Goal: Transaction & Acquisition: Purchase product/service

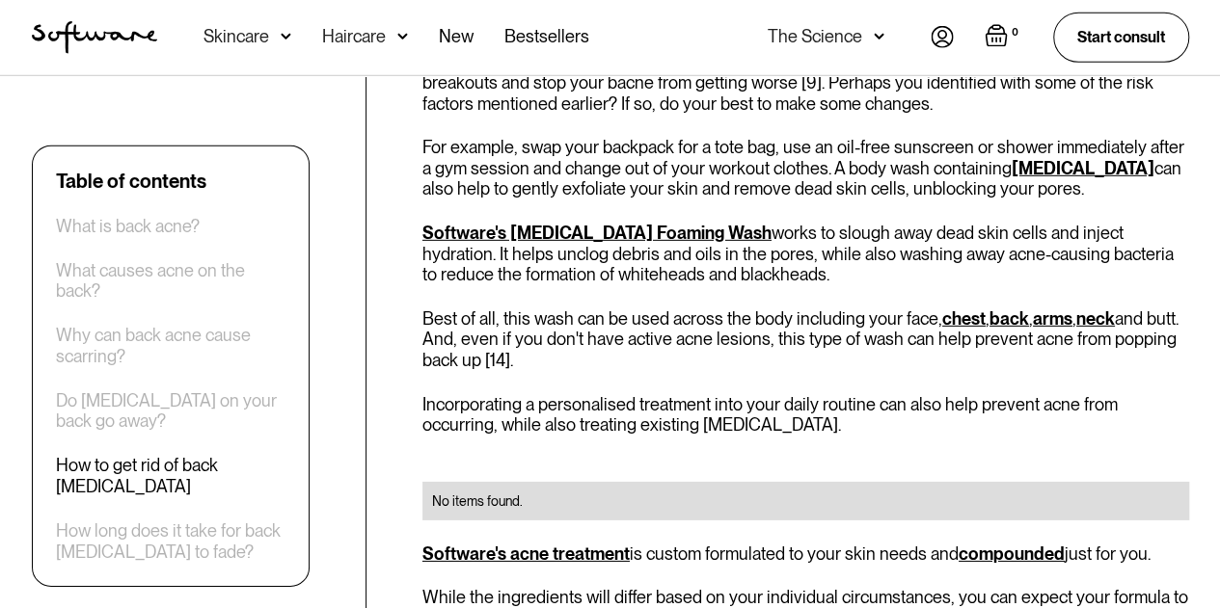
scroll to position [2803, 0]
